Goal: Task Accomplishment & Management: Manage account settings

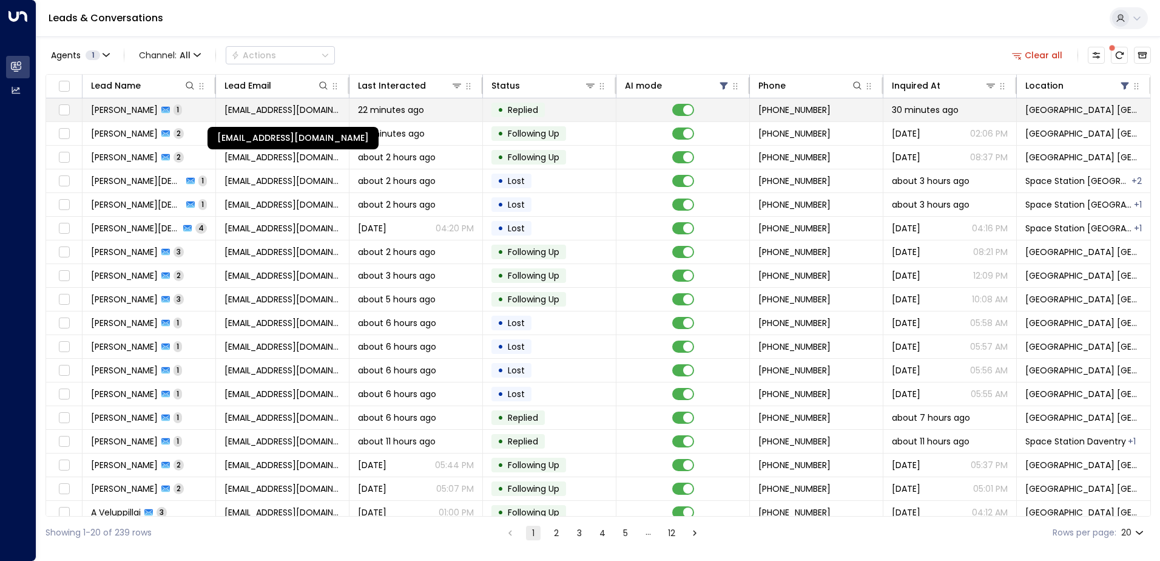
click at [255, 114] on span "[EMAIL_ADDRESS][DOMAIN_NAME]" at bounding box center [282, 110] width 116 height 12
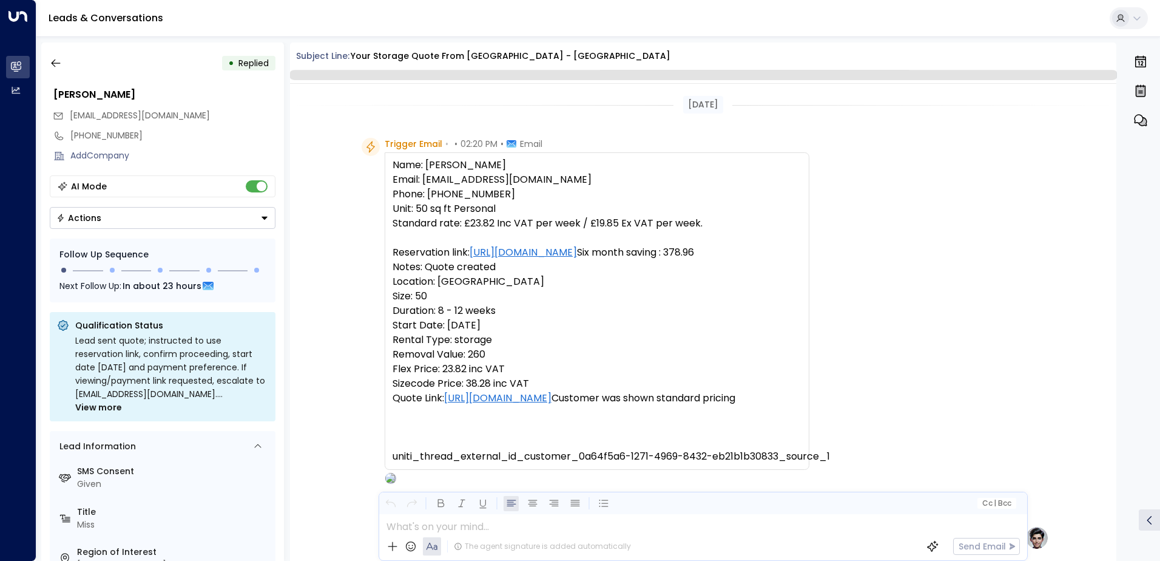
scroll to position [547, 0]
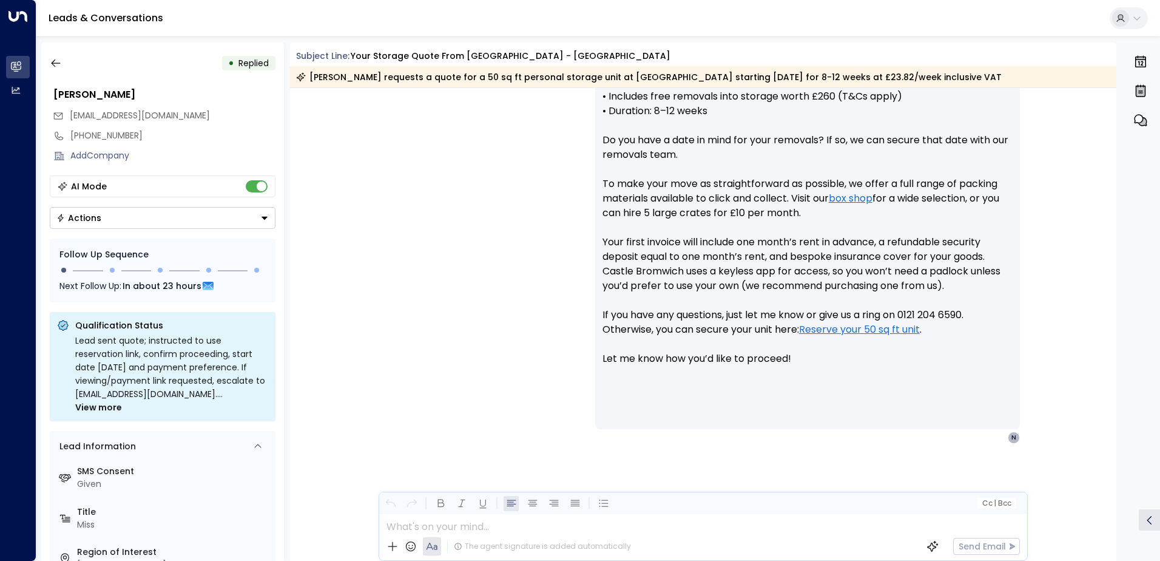
click at [87, 224] on button "Actions" at bounding box center [163, 218] width 226 height 22
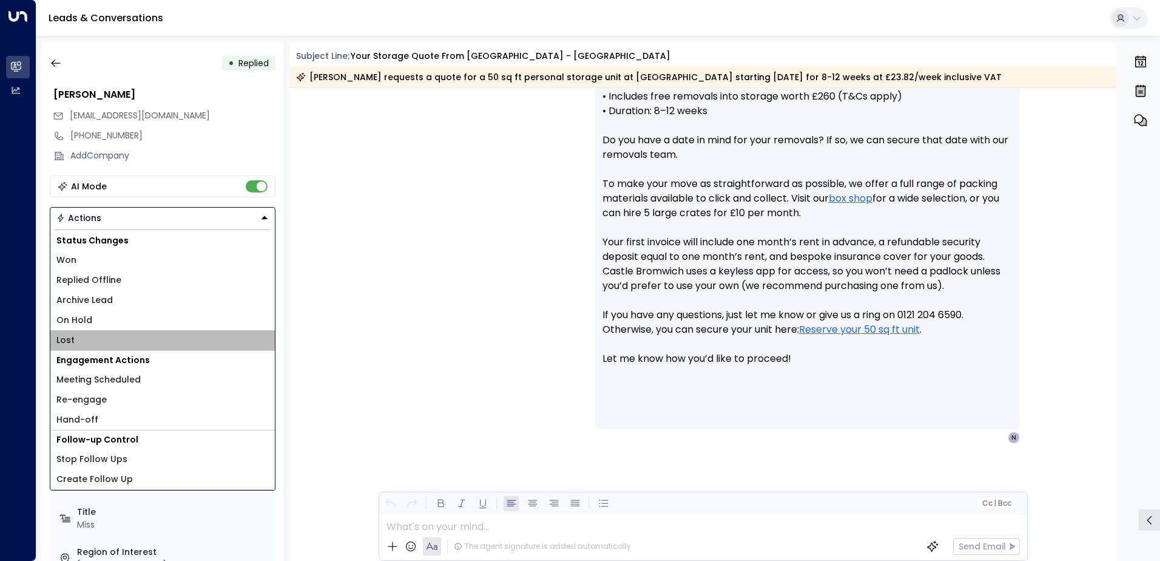
click at [75, 334] on li "Lost" at bounding box center [162, 340] width 224 height 20
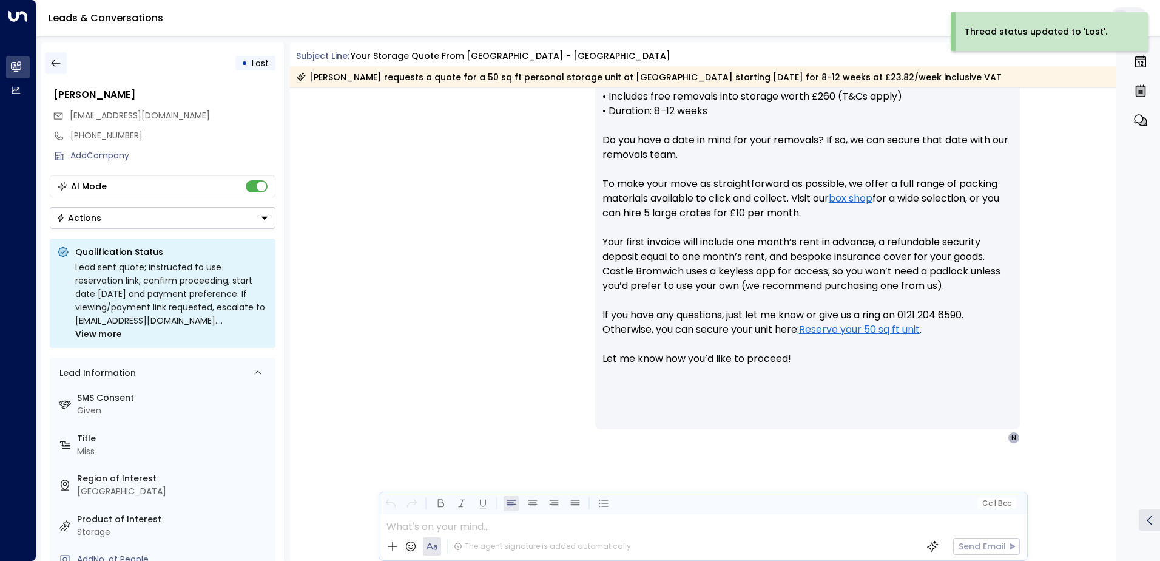
click at [60, 62] on icon "button" at bounding box center [56, 63] width 12 height 12
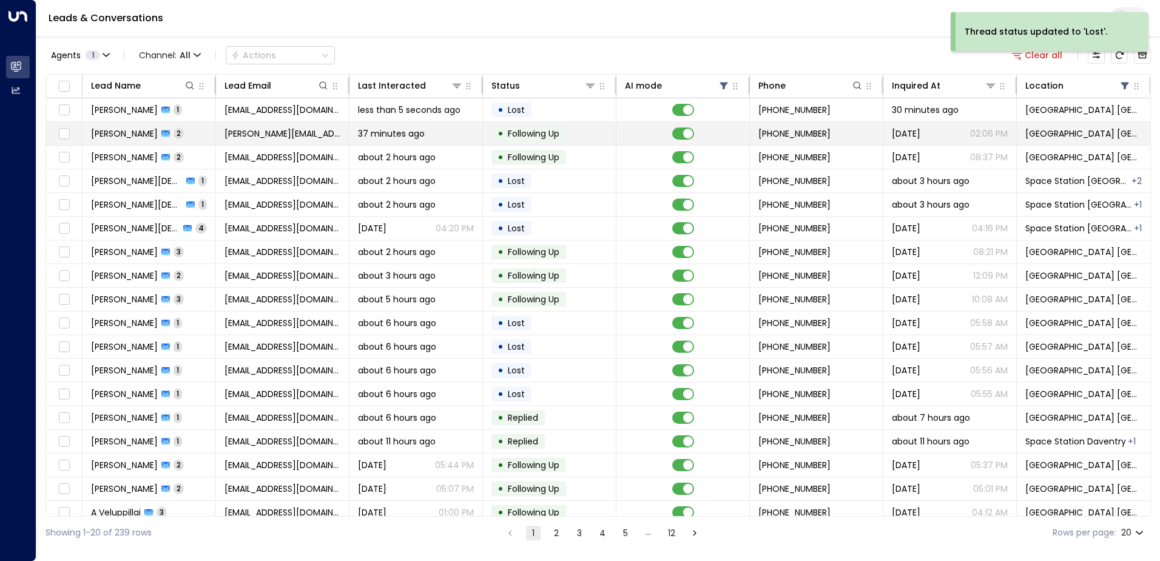
click at [253, 137] on span "[PERSON_NAME][EMAIL_ADDRESS][DOMAIN_NAME]" at bounding box center [282, 133] width 116 height 12
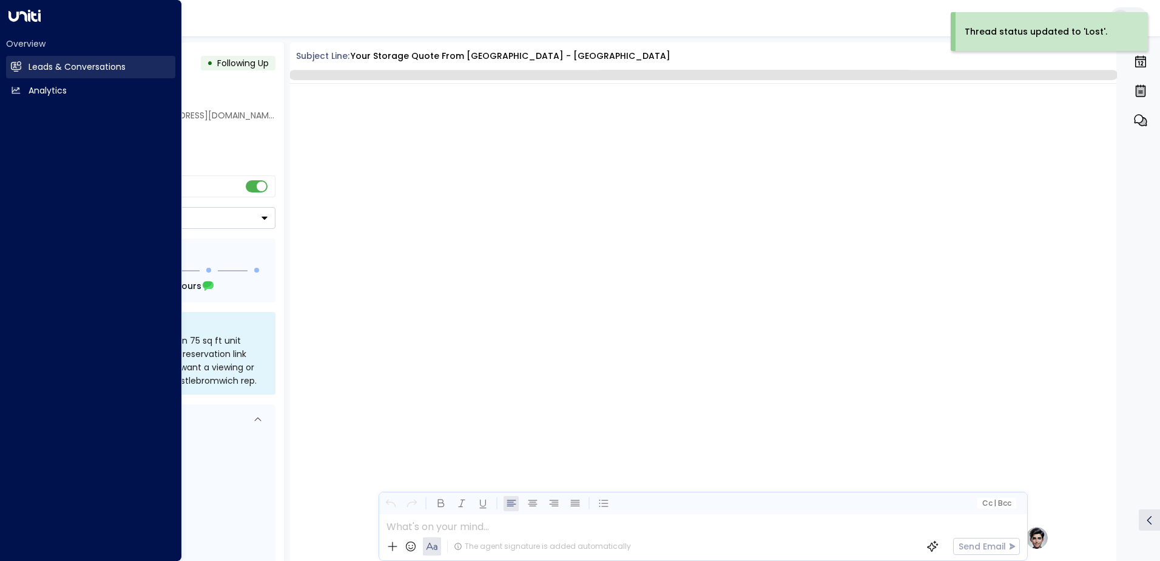
scroll to position [856, 0]
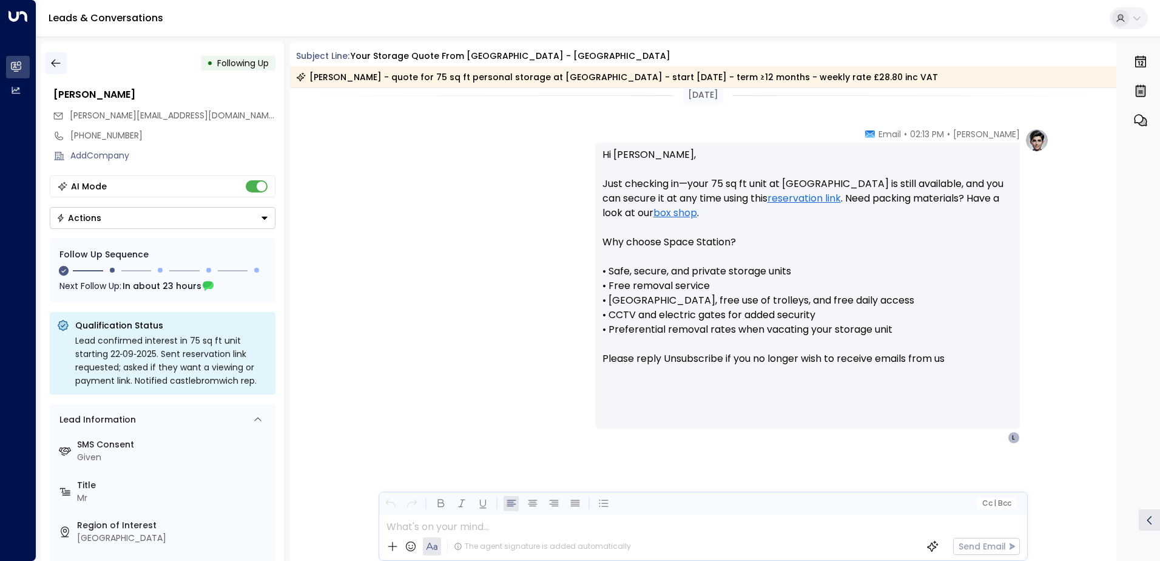
click at [58, 61] on icon "button" at bounding box center [56, 63] width 12 height 12
